Goal: Task Accomplishment & Management: Manage account settings

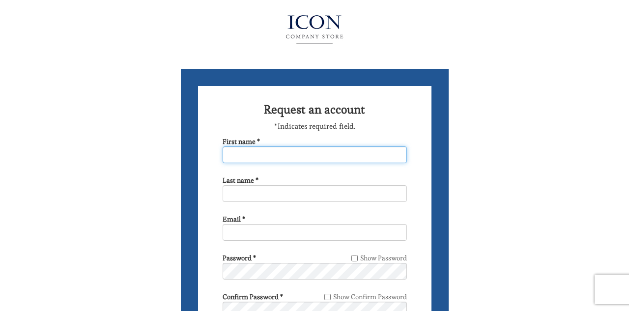
click at [262, 159] on input "First name *" at bounding box center [315, 154] width 184 height 17
type input "margaret"
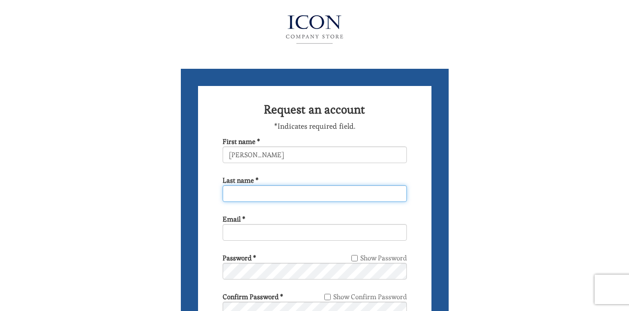
type input "johnson"
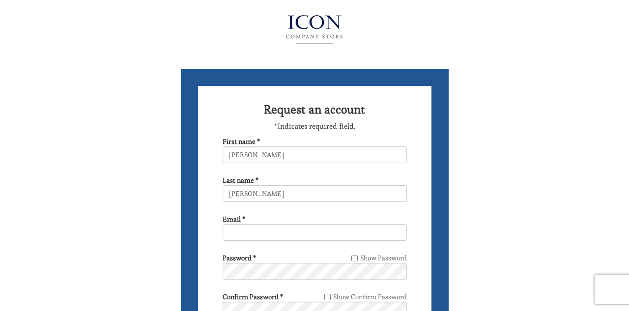
type input "[EMAIL_ADDRESS][DOMAIN_NAME]"
type input "9177484372"
type input "552 Beach 132nd St"
select select "NY"
type input "Rockaway Park"
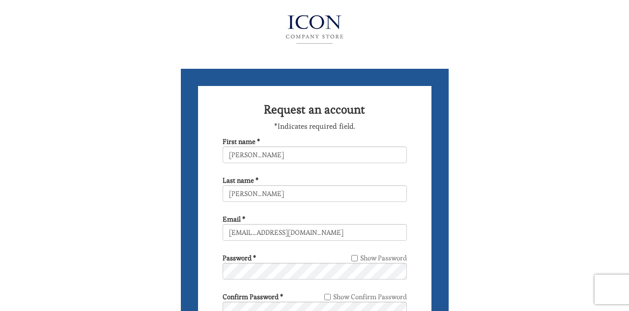
type input "11694-1414"
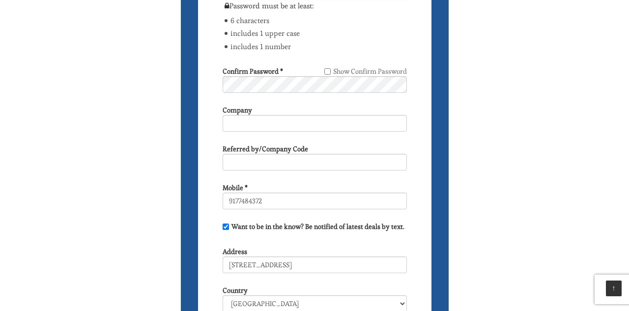
scroll to position [283, 0]
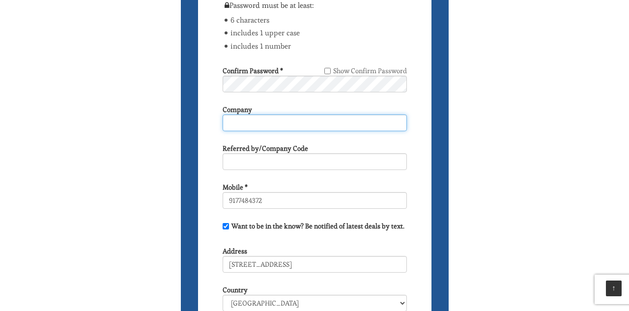
click at [274, 123] on input "Company" at bounding box center [315, 122] width 184 height 17
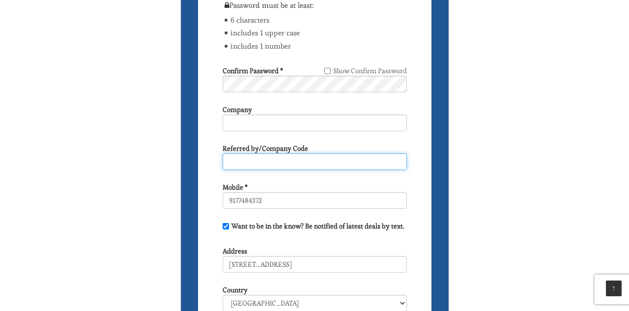
click at [281, 164] on input "text" at bounding box center [315, 161] width 184 height 17
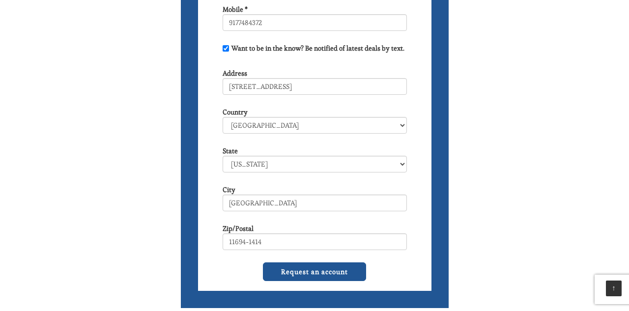
scroll to position [462, 0]
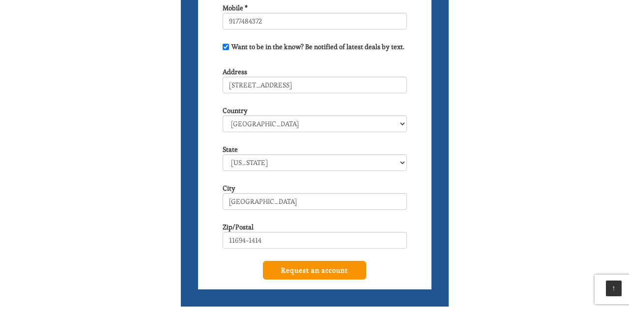
type input "George Johnson"
click at [281, 271] on input "Request an account" at bounding box center [314, 270] width 103 height 19
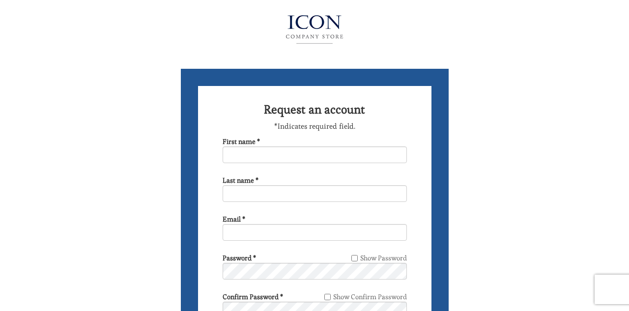
click at [328, 28] on img at bounding box center [314, 29] width 107 height 39
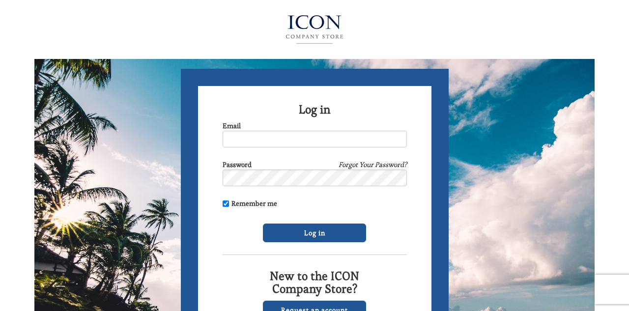
click at [276, 116] on form "Log in Email Password Forgot Your Password? Remember me Log in New to the ICON …" at bounding box center [315, 214] width 268 height 290
click at [277, 139] on input "Email" at bounding box center [315, 139] width 184 height 17
type input "[EMAIL_ADDRESS][DOMAIN_NAME]"
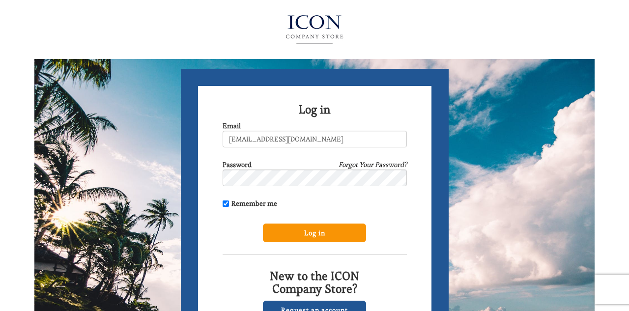
click at [292, 237] on input "Log in" at bounding box center [314, 233] width 103 height 19
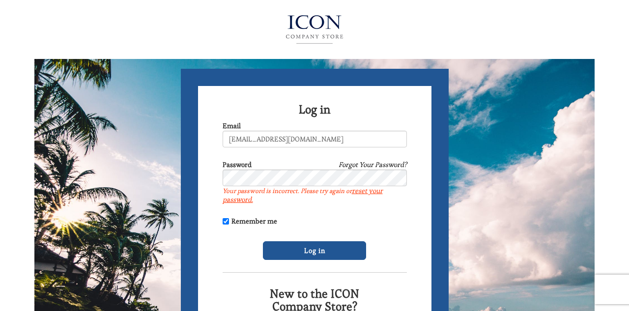
click at [340, 192] on label "Your password is incorrect. Please try again or reset your password." at bounding box center [315, 195] width 184 height 18
click at [344, 164] on link "Forgot Your Password?" at bounding box center [372, 165] width 68 height 10
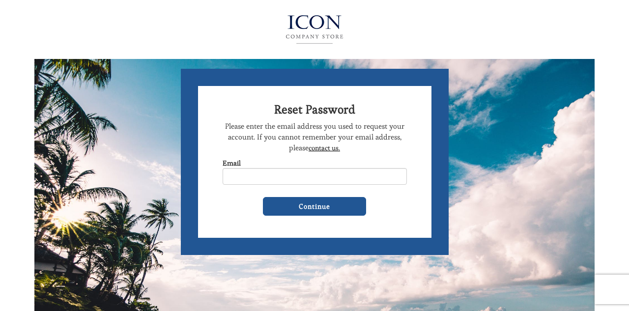
click at [328, 182] on input "Email" at bounding box center [315, 176] width 184 height 17
type input "mackevans64@gmail.com"
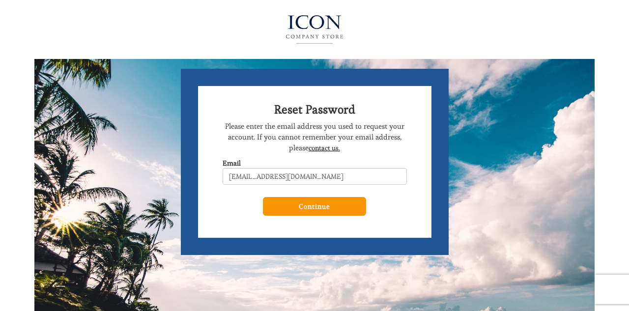
click at [327, 209] on input "Continue" at bounding box center [314, 206] width 103 height 19
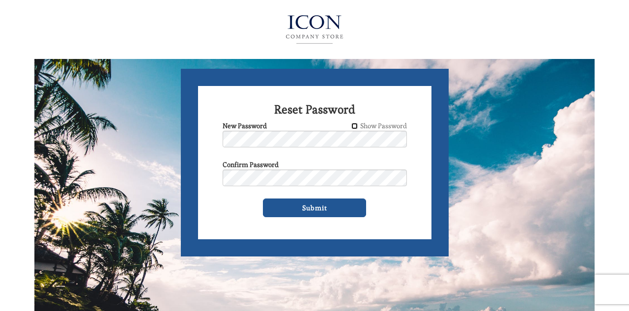
click at [353, 127] on input "Show Password" at bounding box center [354, 126] width 6 height 6
checkbox input "true"
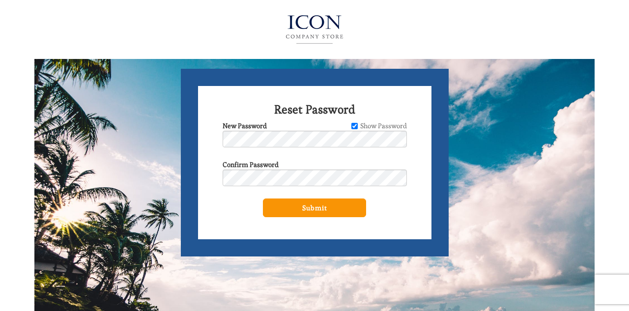
click at [286, 214] on input "Submit" at bounding box center [314, 207] width 103 height 19
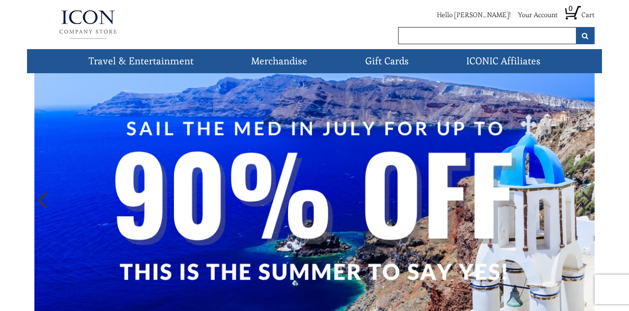
scroll to position [27, 0]
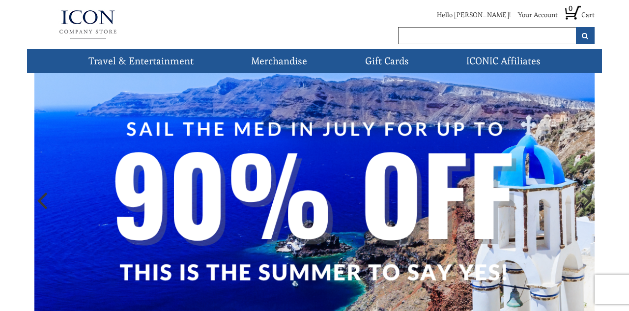
click at [332, 169] on img at bounding box center [314, 202] width 560 height 310
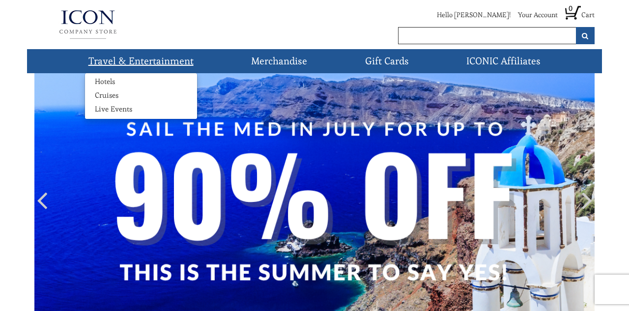
click at [153, 59] on link "Travel & Entertainment" at bounding box center [140, 61] width 113 height 24
click at [114, 92] on link "Cruises" at bounding box center [106, 95] width 43 height 10
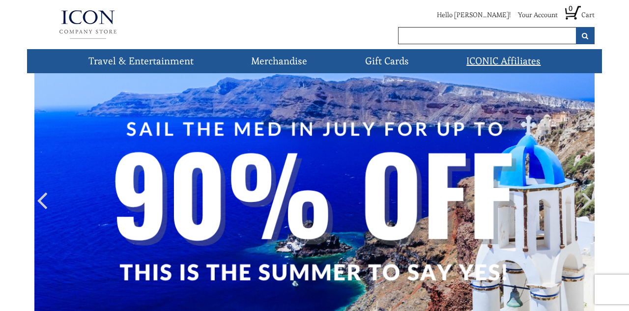
click at [504, 56] on link "ICONIC Affiliates" at bounding box center [503, 61] width 82 height 24
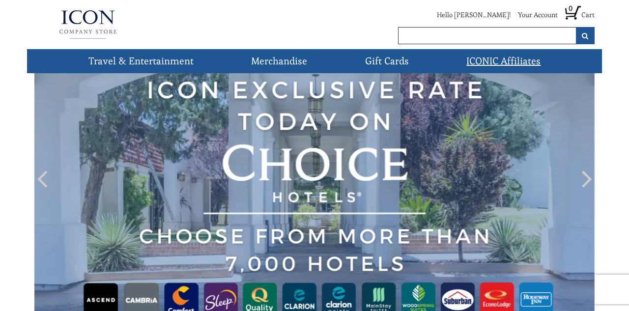
scroll to position [38, 0]
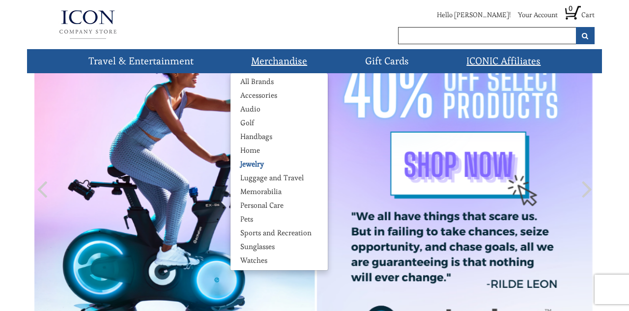
click at [255, 165] on link "Jewelry" at bounding box center [251, 164] width 43 height 10
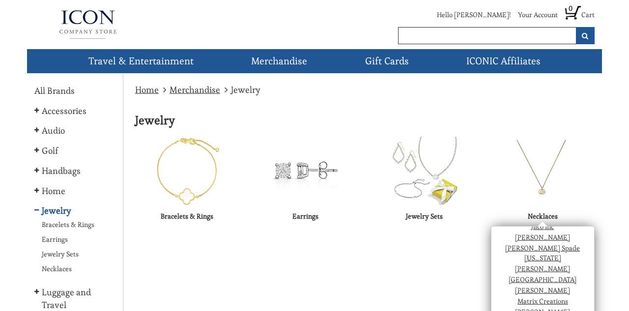
scroll to position [80, 0]
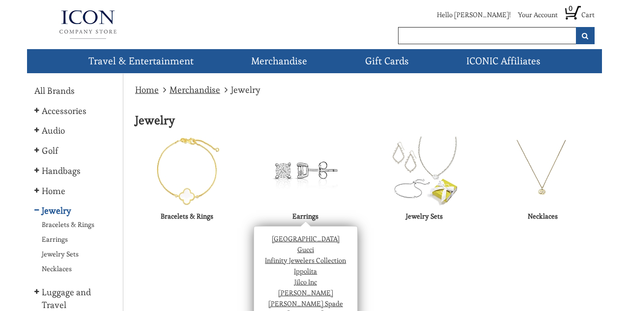
click at [299, 205] on img at bounding box center [306, 172] width 70 height 70
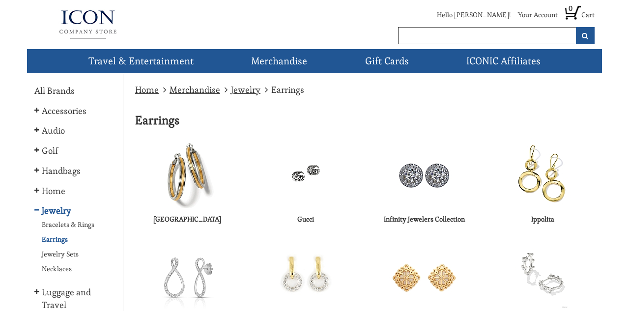
click at [243, 92] on link "Jewelry" at bounding box center [245, 89] width 29 height 11
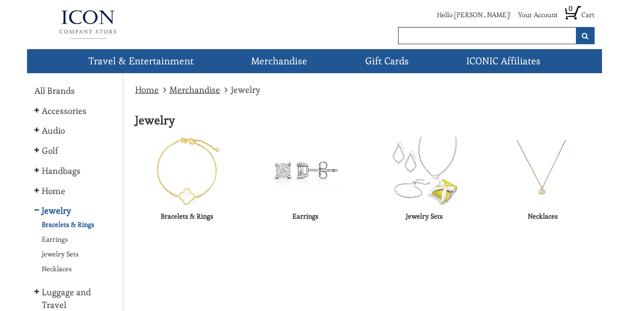
click at [78, 229] on link "Bracelets & Rings" at bounding box center [66, 225] width 65 height 10
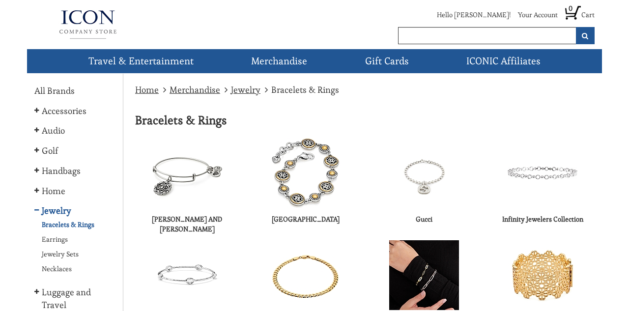
click at [423, 191] on img at bounding box center [424, 173] width 70 height 70
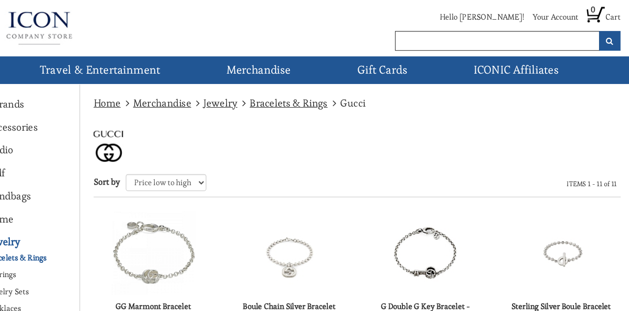
click at [542, 211] on img at bounding box center [542, 220] width 73 height 73
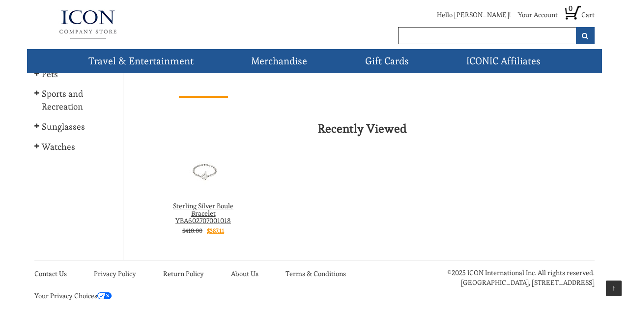
scroll to position [292, 0]
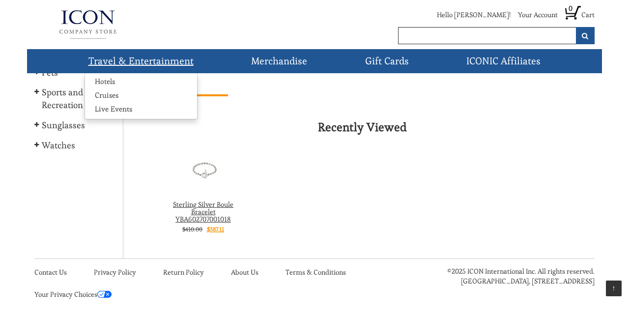
click at [162, 62] on link "Travel & Entertainment" at bounding box center [140, 61] width 113 height 24
click at [107, 91] on link "Cruises" at bounding box center [106, 95] width 43 height 10
click at [108, 112] on link "Live Events" at bounding box center [113, 109] width 57 height 10
